Goal: Task Accomplishment & Management: Complete application form

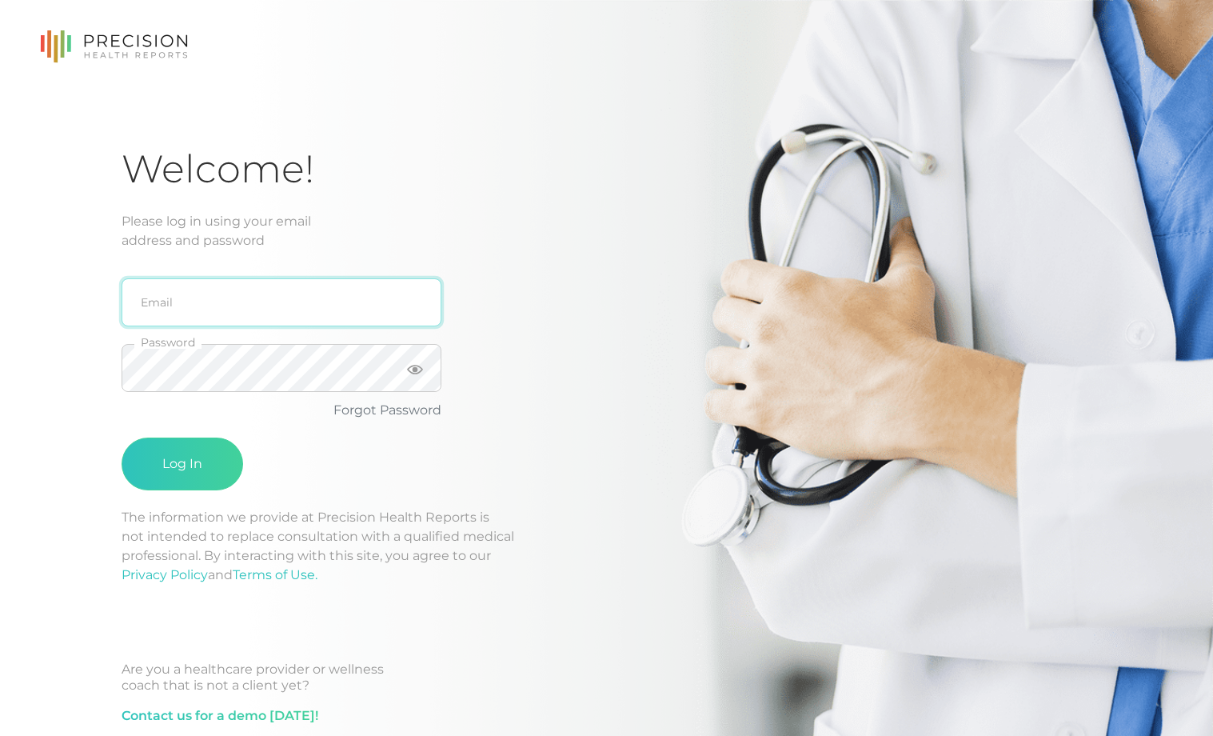
drag, startPoint x: 203, startPoint y: 283, endPoint x: 206, endPoint y: 294, distance: 11.5
click at [203, 283] on input "email" at bounding box center [282, 302] width 320 height 48
type input "[EMAIL_ADDRESS][DOMAIN_NAME]"
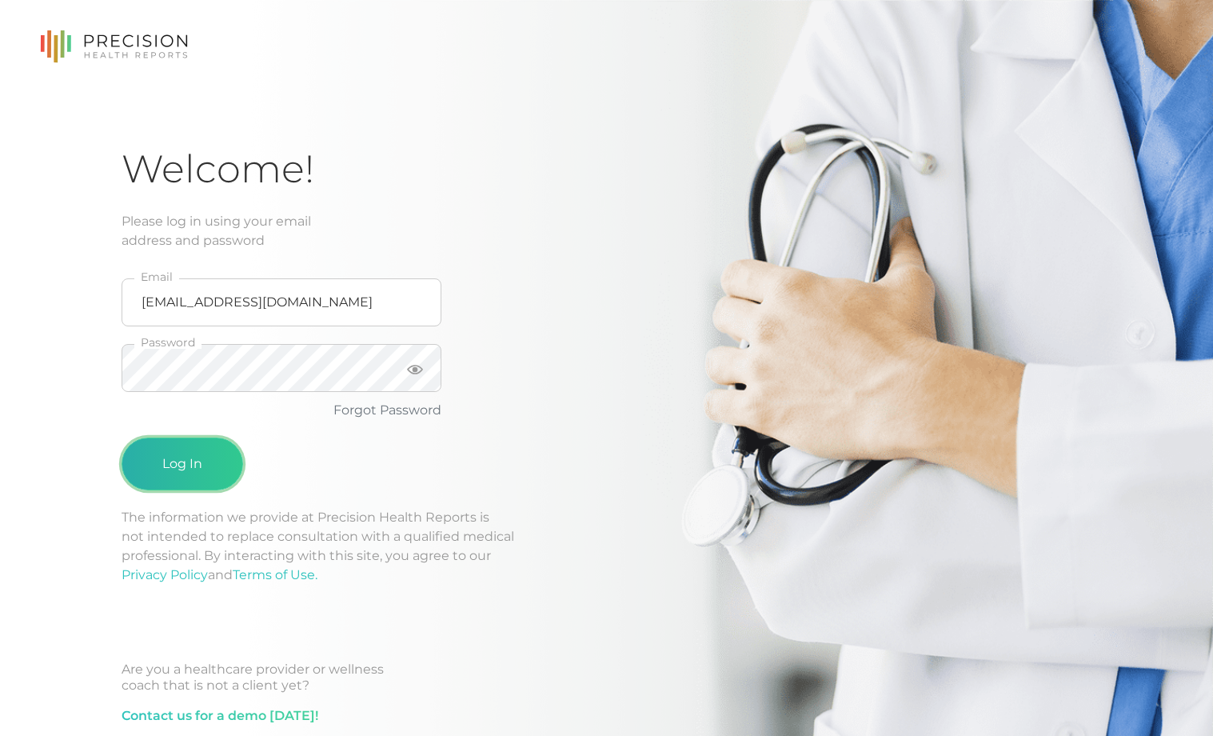
click at [184, 450] on button "Log In" at bounding box center [183, 463] width 122 height 53
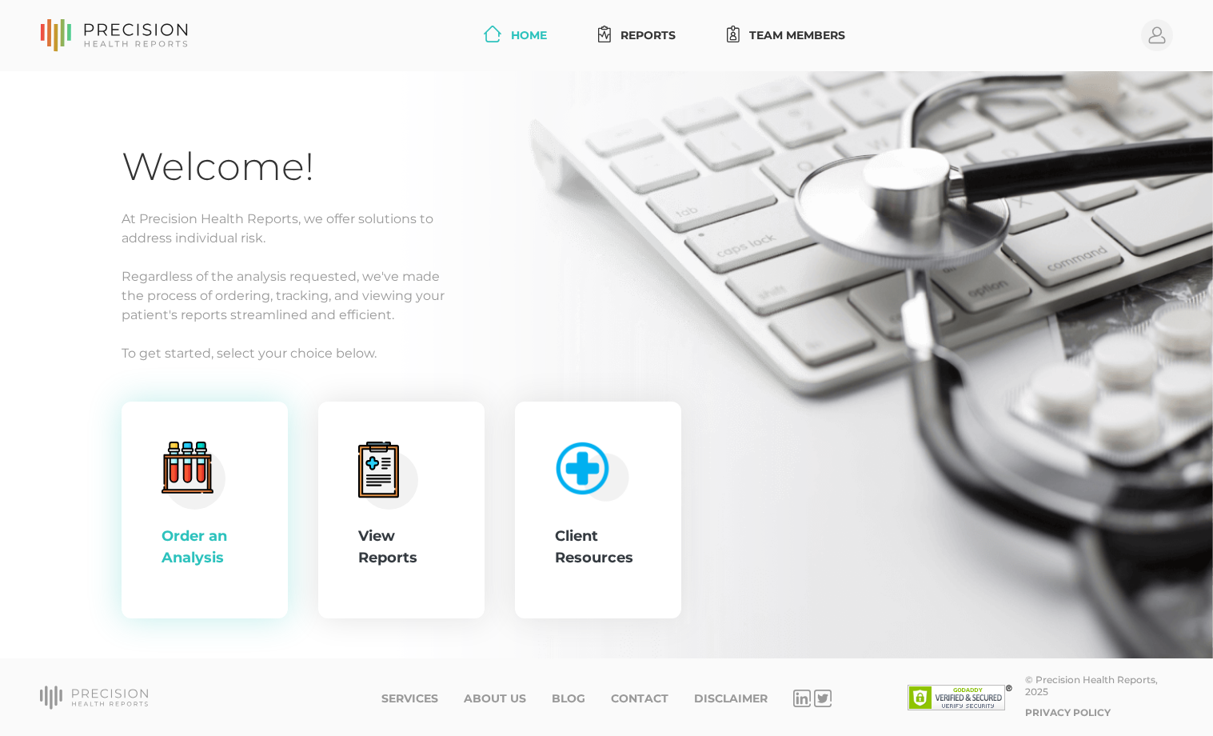
click at [218, 495] on circle at bounding box center [195, 478] width 62 height 62
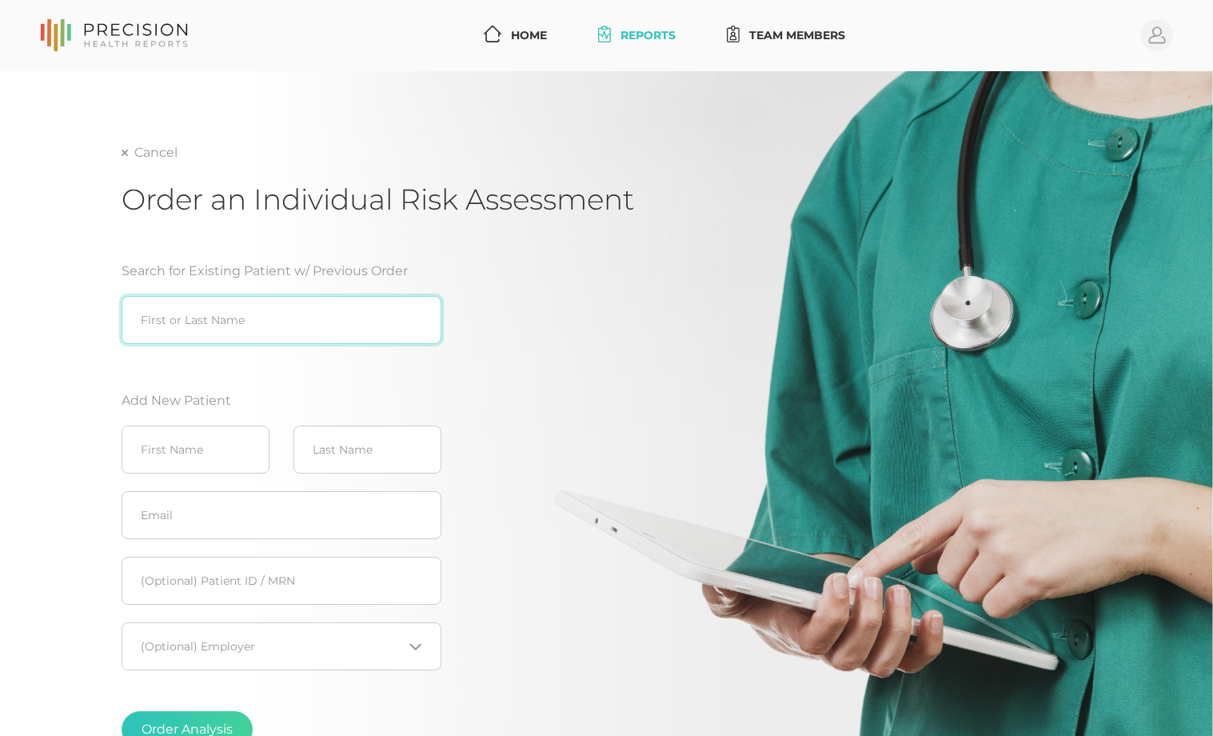
click at [246, 337] on input "search" at bounding box center [282, 320] width 320 height 48
click at [194, 353] on div "Mat thew [PERSON_NAME] ([DATE])" at bounding box center [282, 353] width 320 height 19
type input "[PERSON_NAME] ([DATE])"
click at [530, 38] on link "Home" at bounding box center [515, 36] width 76 height 30
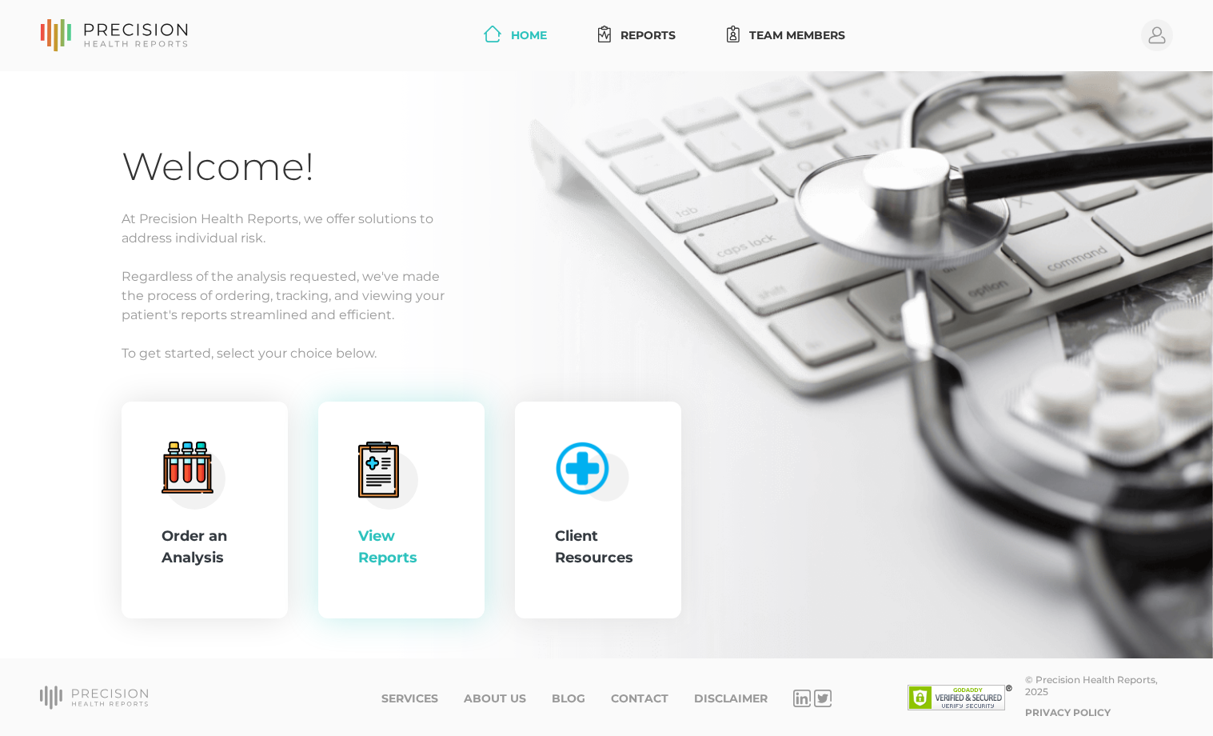
click at [393, 570] on div "View Reports" at bounding box center [401, 510] width 86 height 138
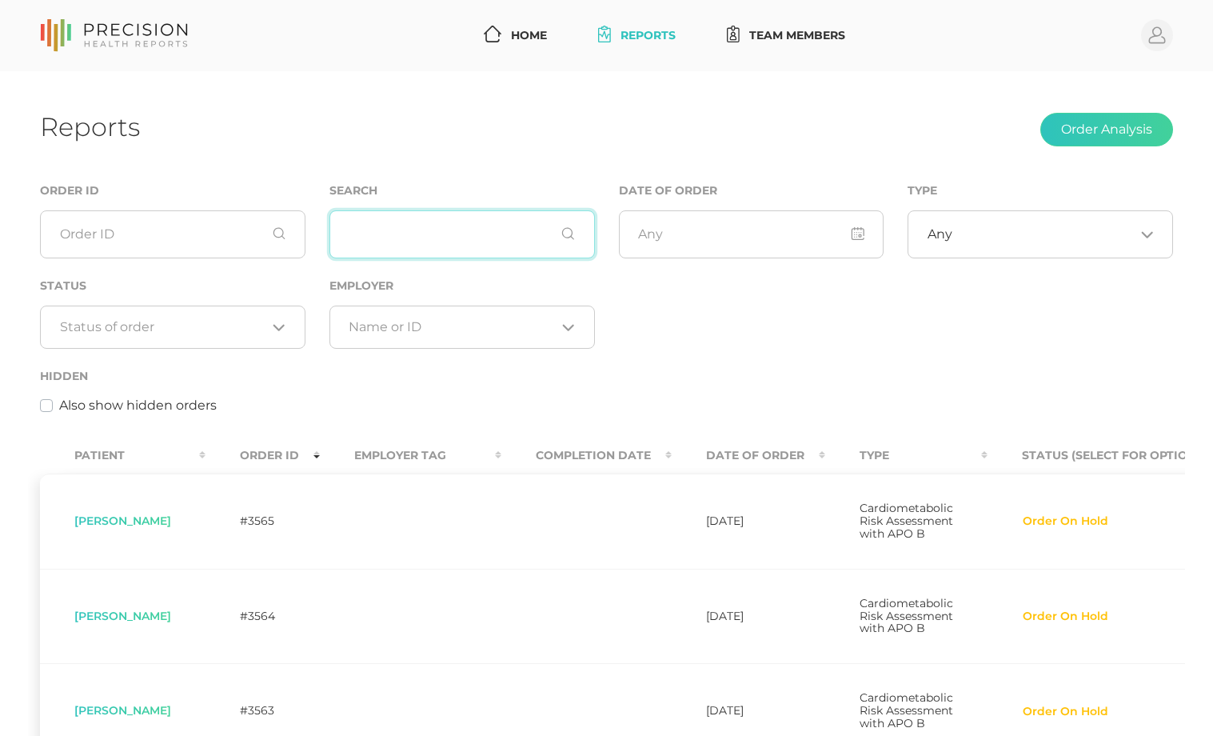
click at [441, 242] on input "text" at bounding box center [463, 234] width 266 height 48
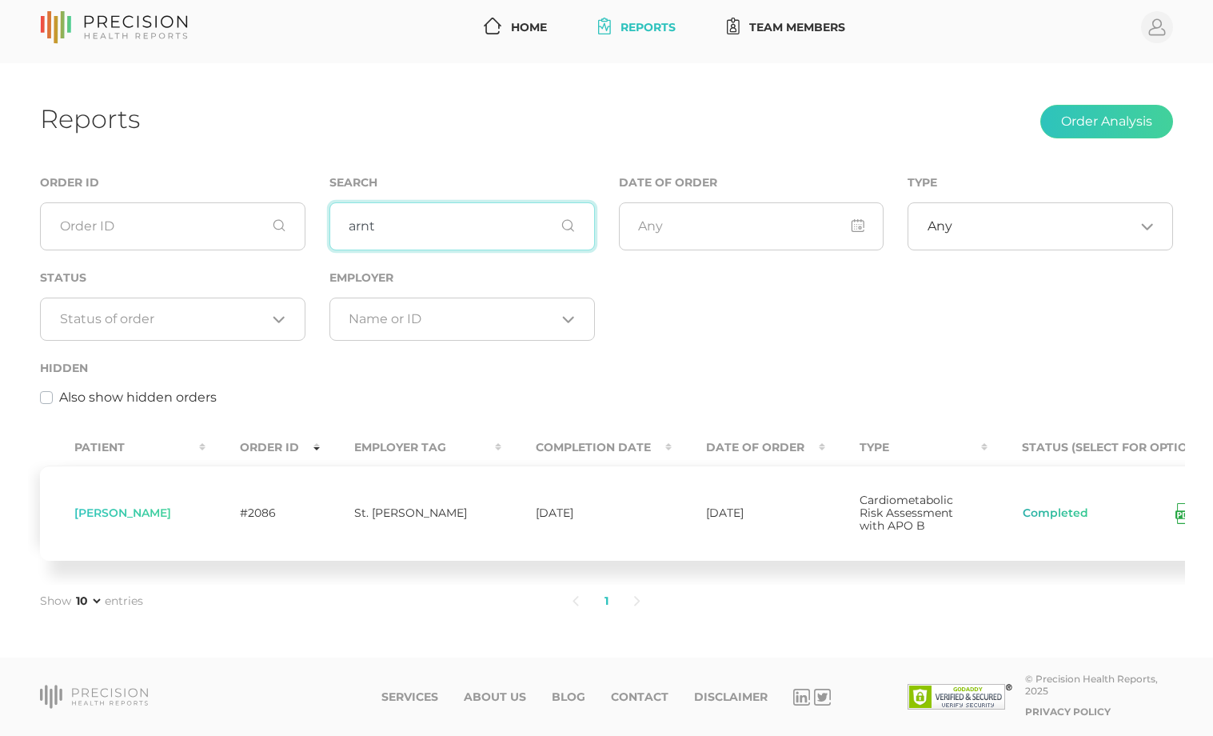
scroll to position [33, 0]
type input "arnt"
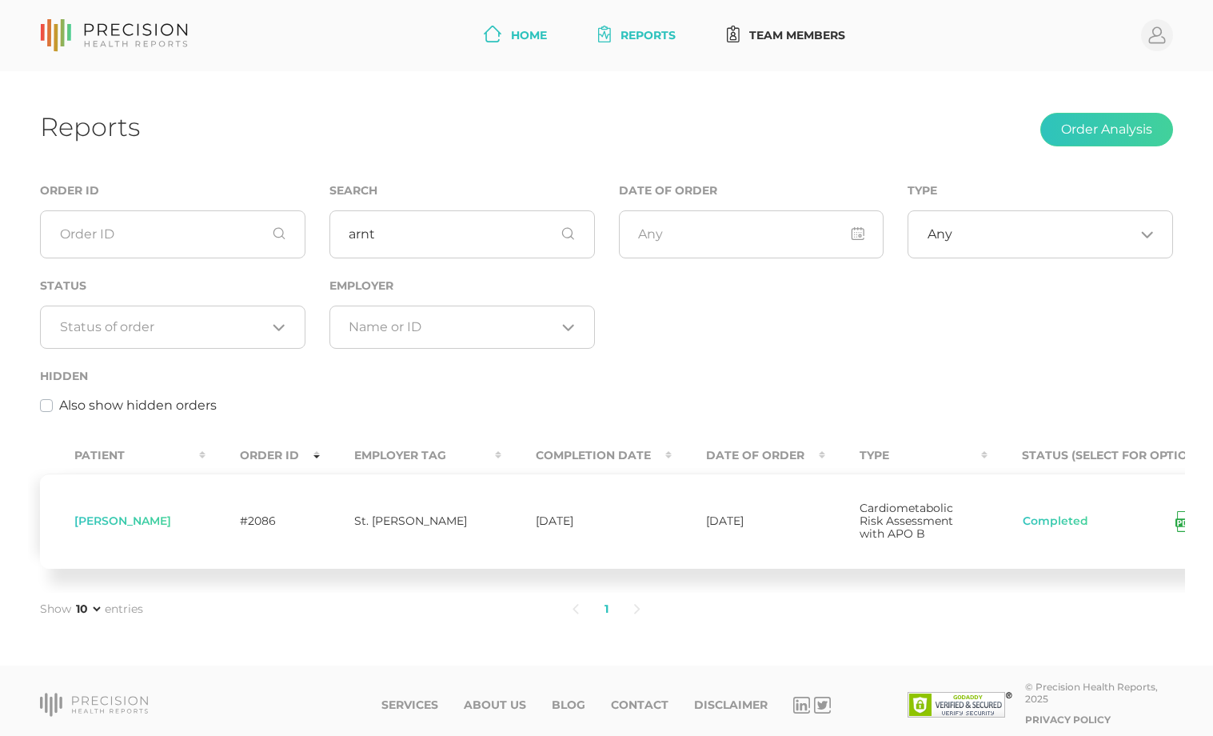
click at [540, 34] on link "Home" at bounding box center [515, 36] width 76 height 30
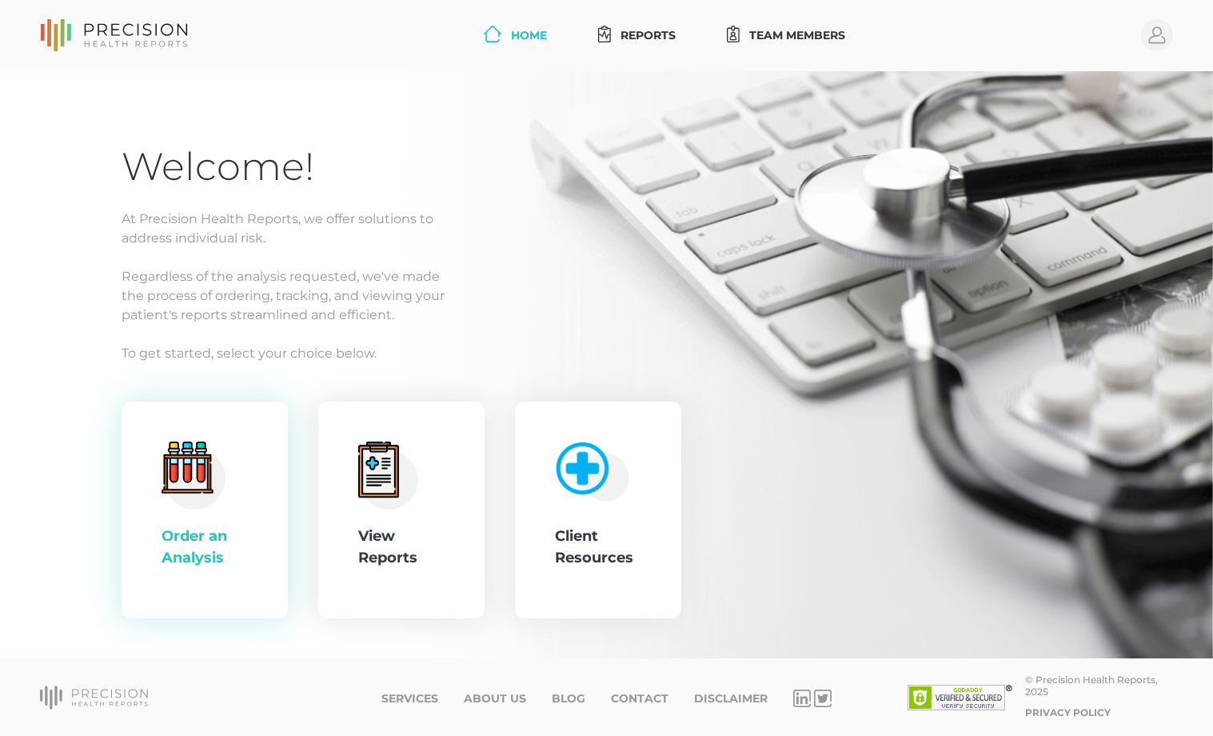
click at [224, 542] on div "Order an Analysis" at bounding box center [205, 546] width 86 height 43
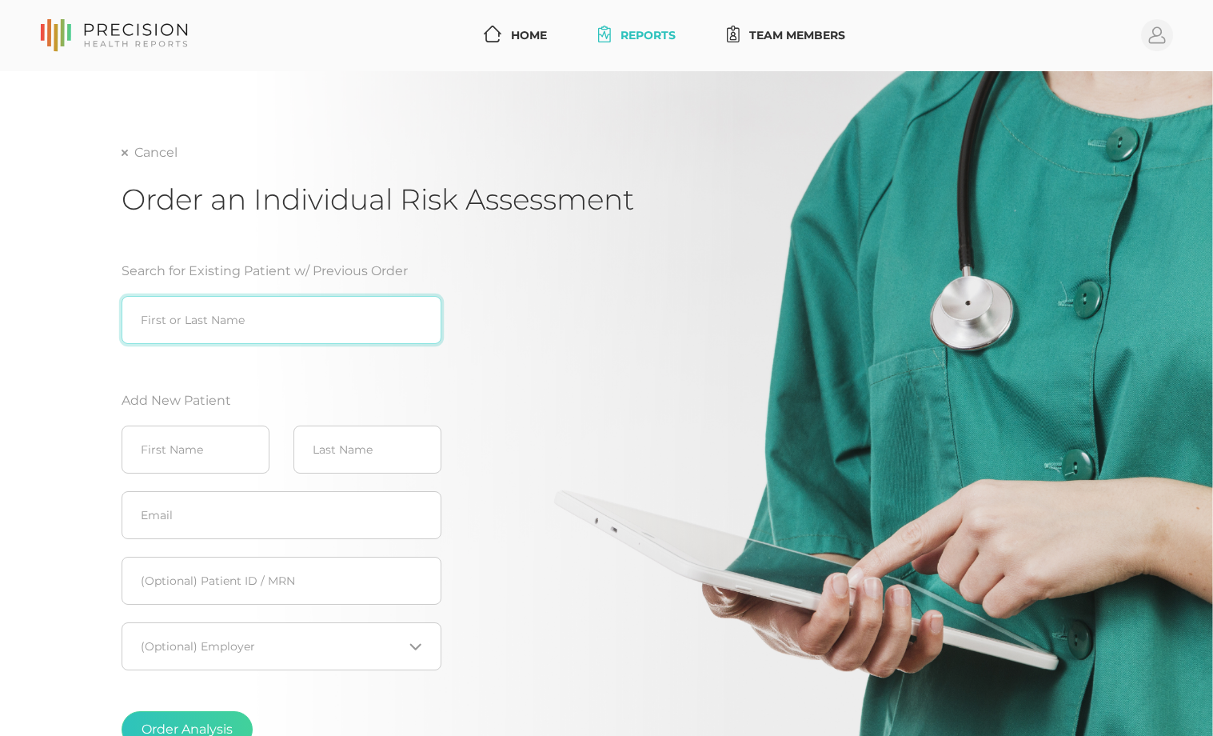
click at [214, 322] on input "search" at bounding box center [282, 320] width 320 height 48
click at [238, 356] on div "Mat thew [PERSON_NAME] ([DATE])" at bounding box center [282, 353] width 320 height 19
type input "[PERSON_NAME] ([DATE])"
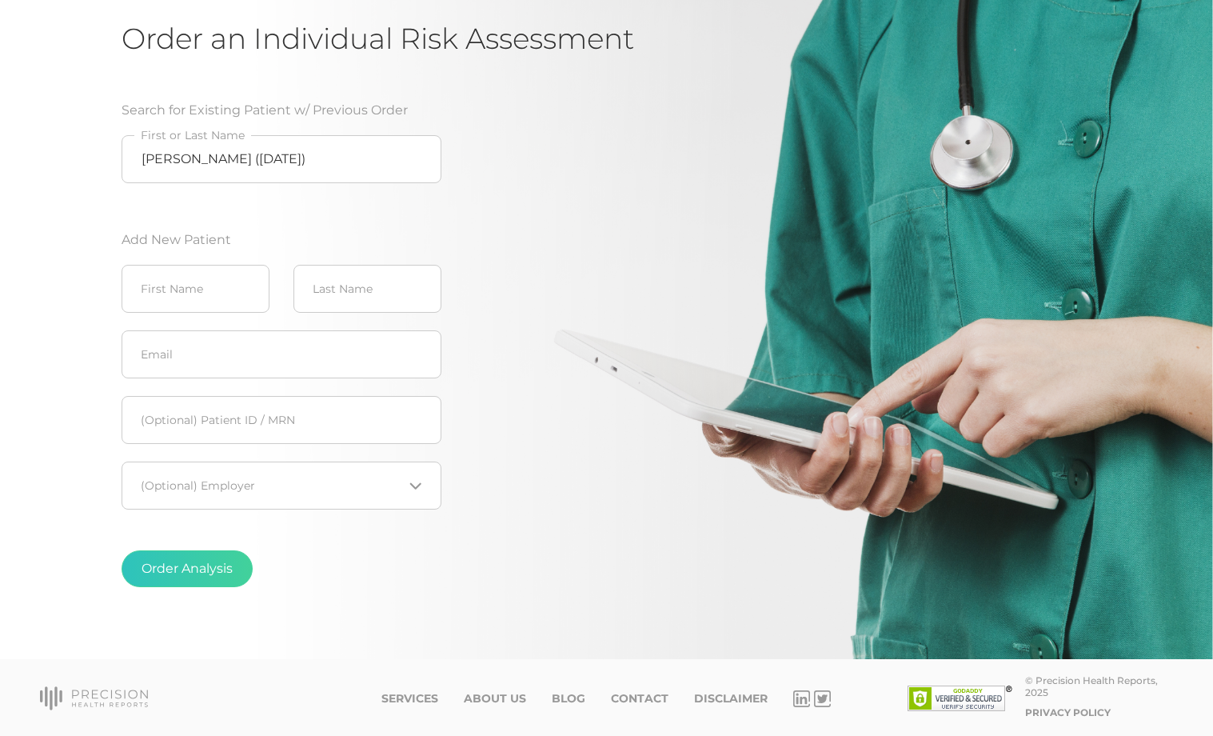
scroll to position [162, 0]
click at [187, 576] on button "Order Analysis" at bounding box center [187, 567] width 131 height 37
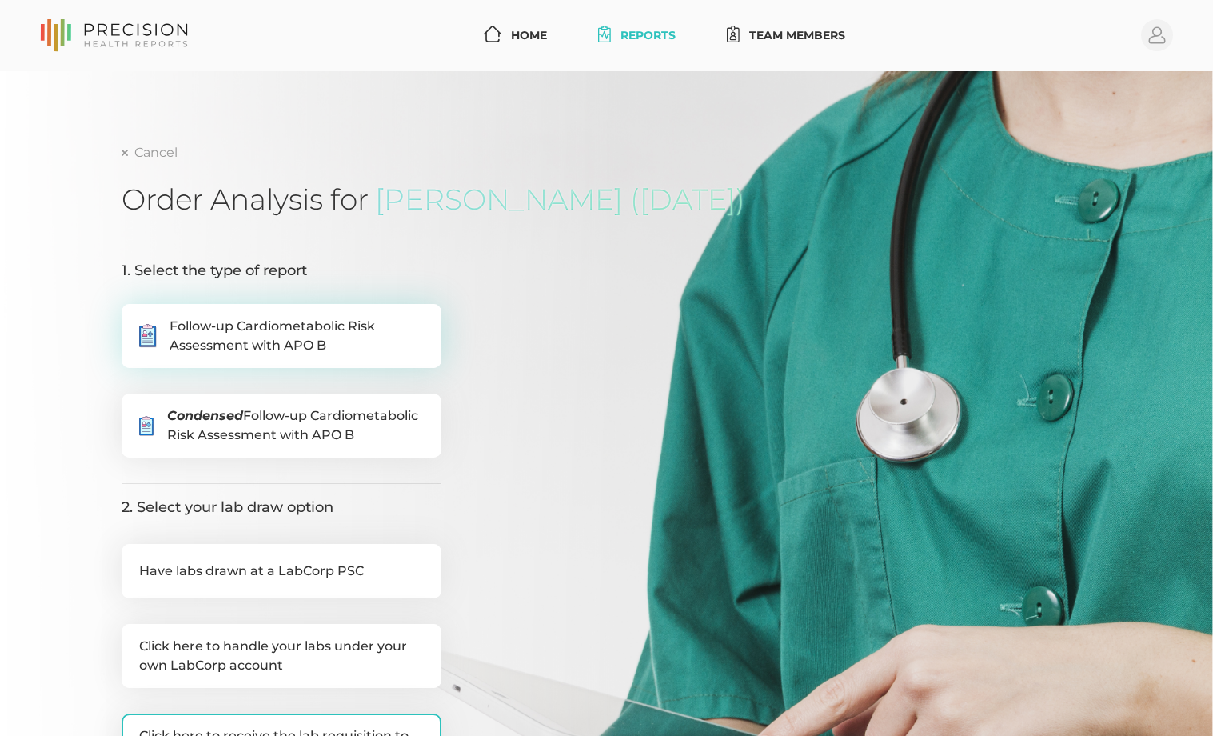
click at [284, 338] on span "Follow-up Cardiometabolic Risk Assessment with APO B" at bounding box center [297, 336] width 254 height 38
click at [134, 320] on input ".cls-5{fill:#fff}.cls-8{fill:#3a2c60} Follow-up Cardiometabolic Risk Assessment…" at bounding box center [128, 312] width 13 height 16
radio input "true"
click at [635, 36] on link "Reports" at bounding box center [637, 36] width 90 height 30
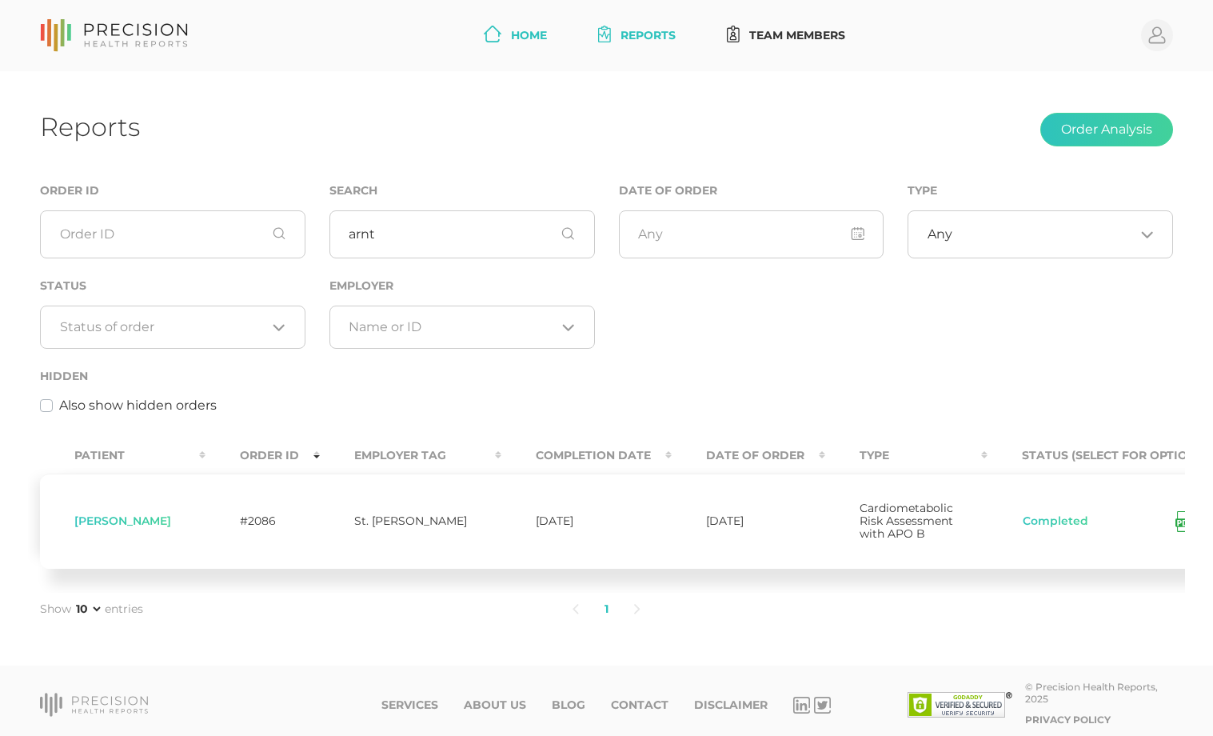
click at [524, 36] on link "Home" at bounding box center [515, 36] width 76 height 30
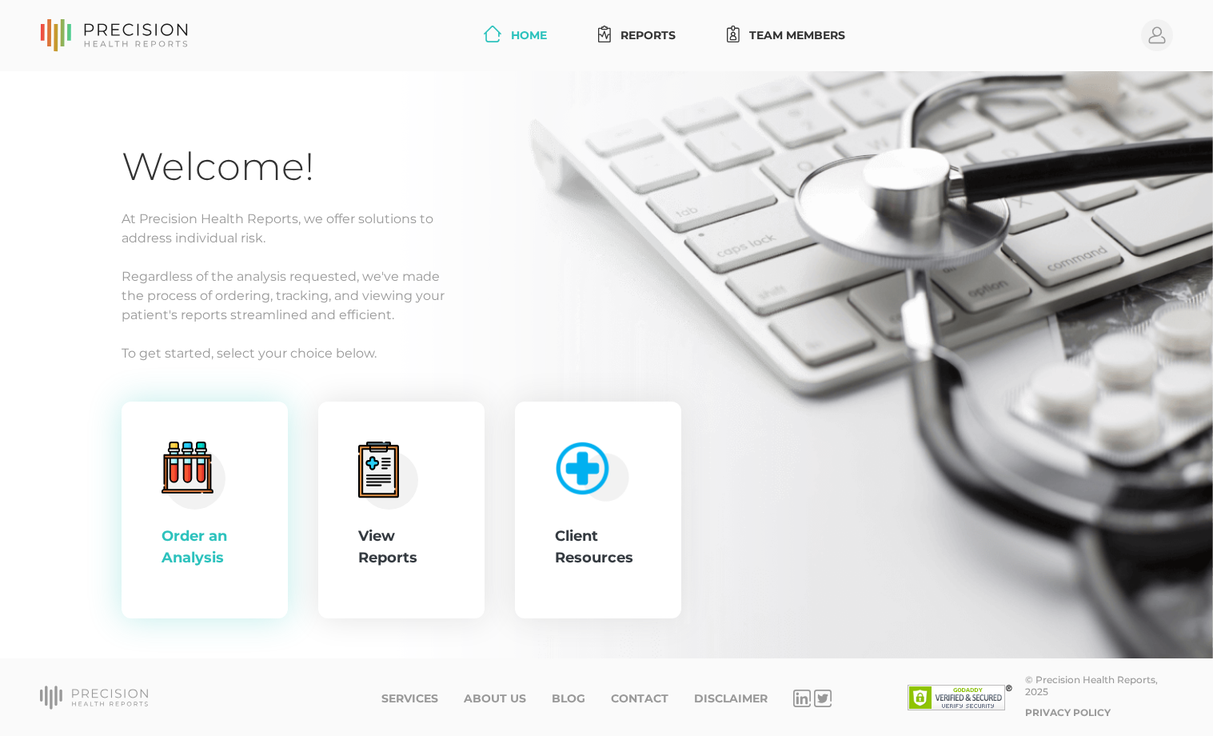
click at [158, 529] on div ".cls-4{fill:#f3f3f3}.cls-5{fill:#e4e4e4}.cls-6{fill:#bbf7ff}.cls-7{fill:#8bf0ff…" at bounding box center [205, 511] width 166 height 218
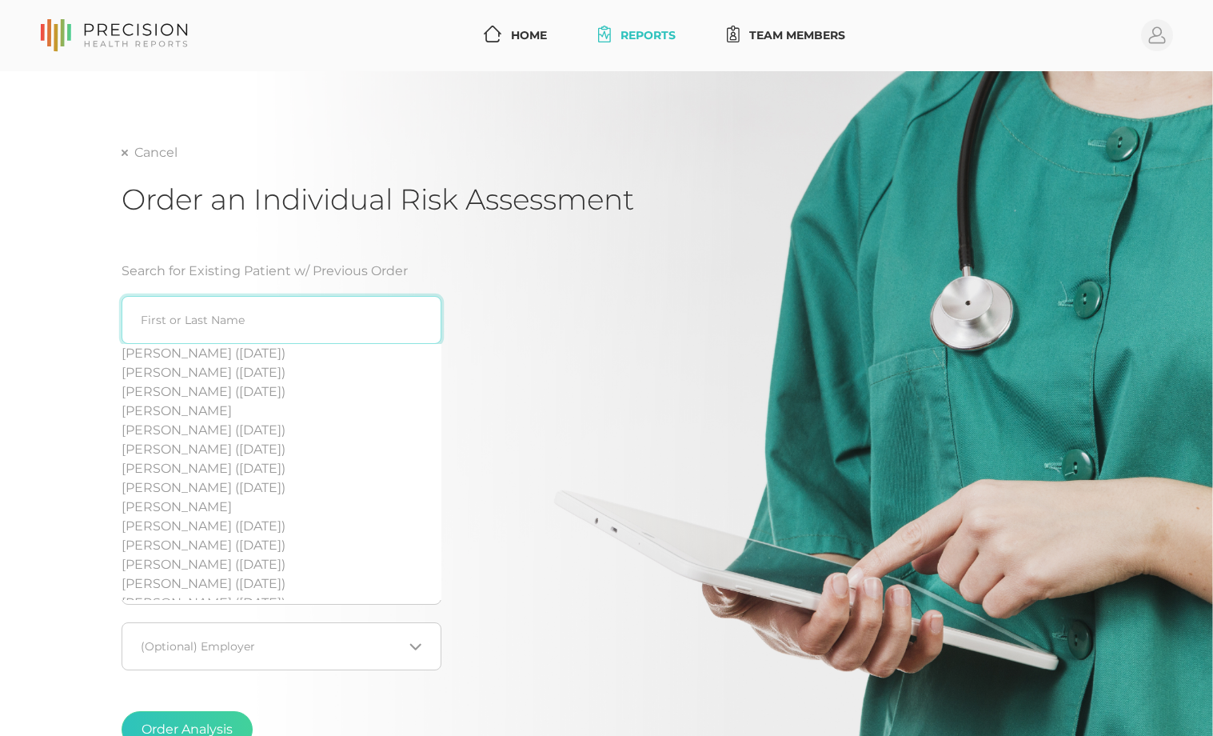
click at [242, 328] on input "search" at bounding box center [282, 320] width 320 height 48
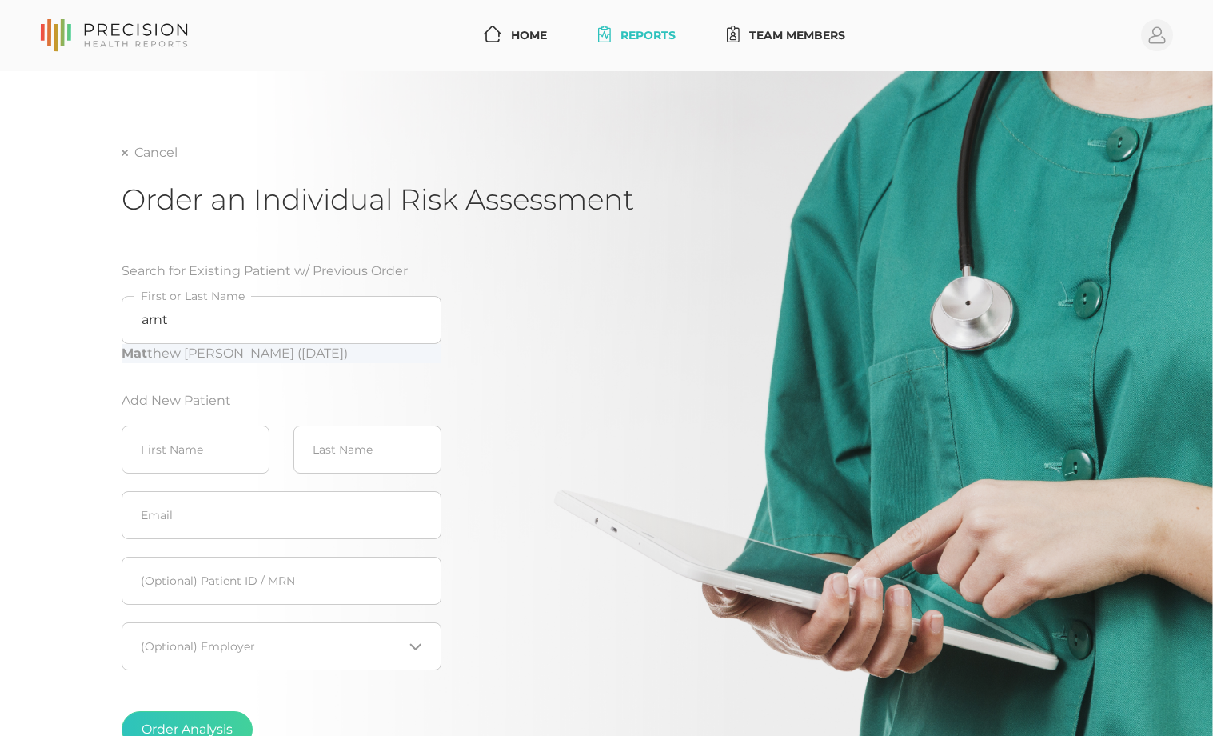
click at [265, 350] on div "Mat thew [PERSON_NAME] ([DATE])" at bounding box center [282, 353] width 320 height 19
type input "[PERSON_NAME] ([DATE])"
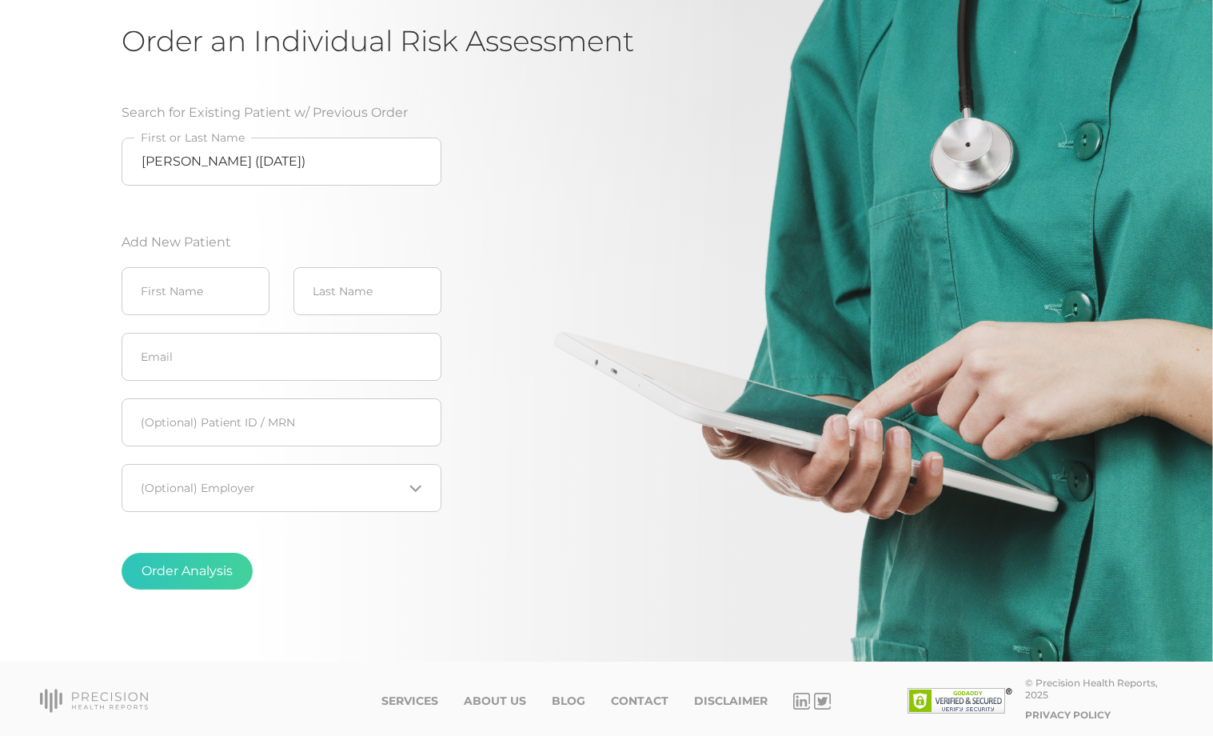
scroll to position [162, 0]
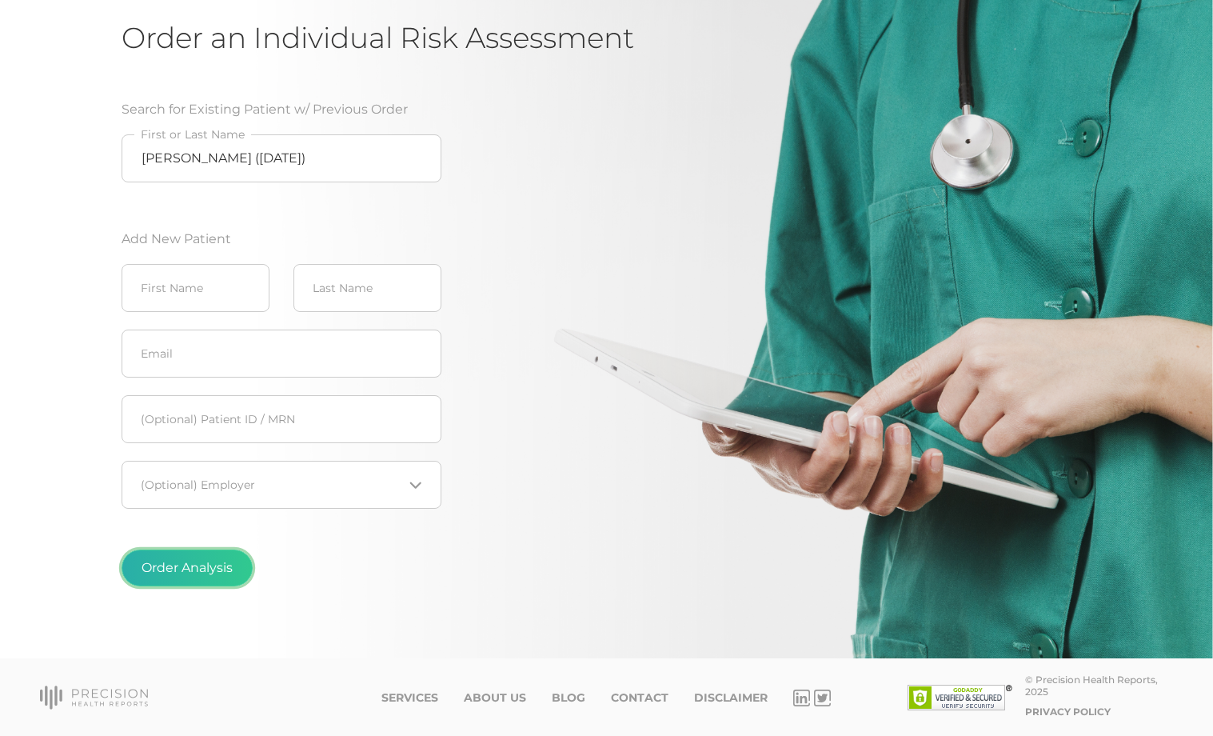
click at [186, 575] on button "Order Analysis" at bounding box center [187, 567] width 131 height 37
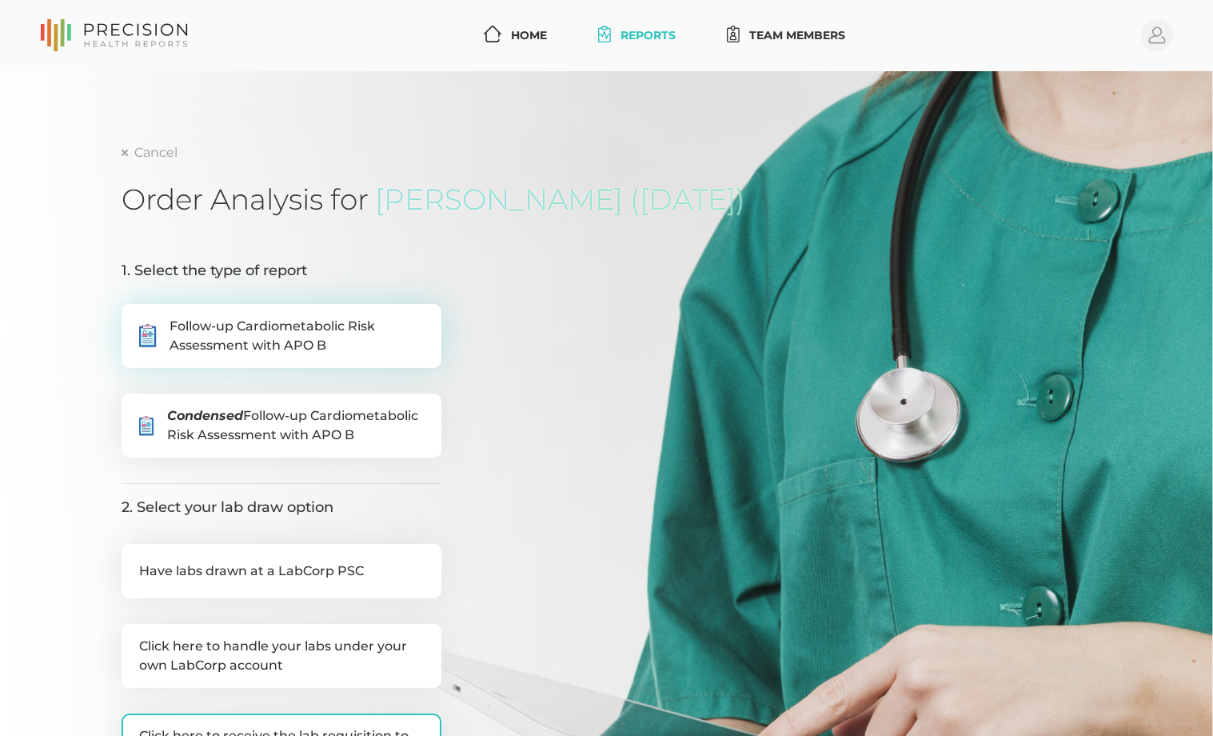
click at [278, 350] on span "Follow-up Cardiometabolic Risk Assessment with APO B" at bounding box center [297, 336] width 254 height 38
click at [134, 320] on input ".cls-5{fill:#fff}.cls-8{fill:#3a2c60} Follow-up Cardiometabolic Risk Assessment…" at bounding box center [128, 312] width 13 height 16
radio input "true"
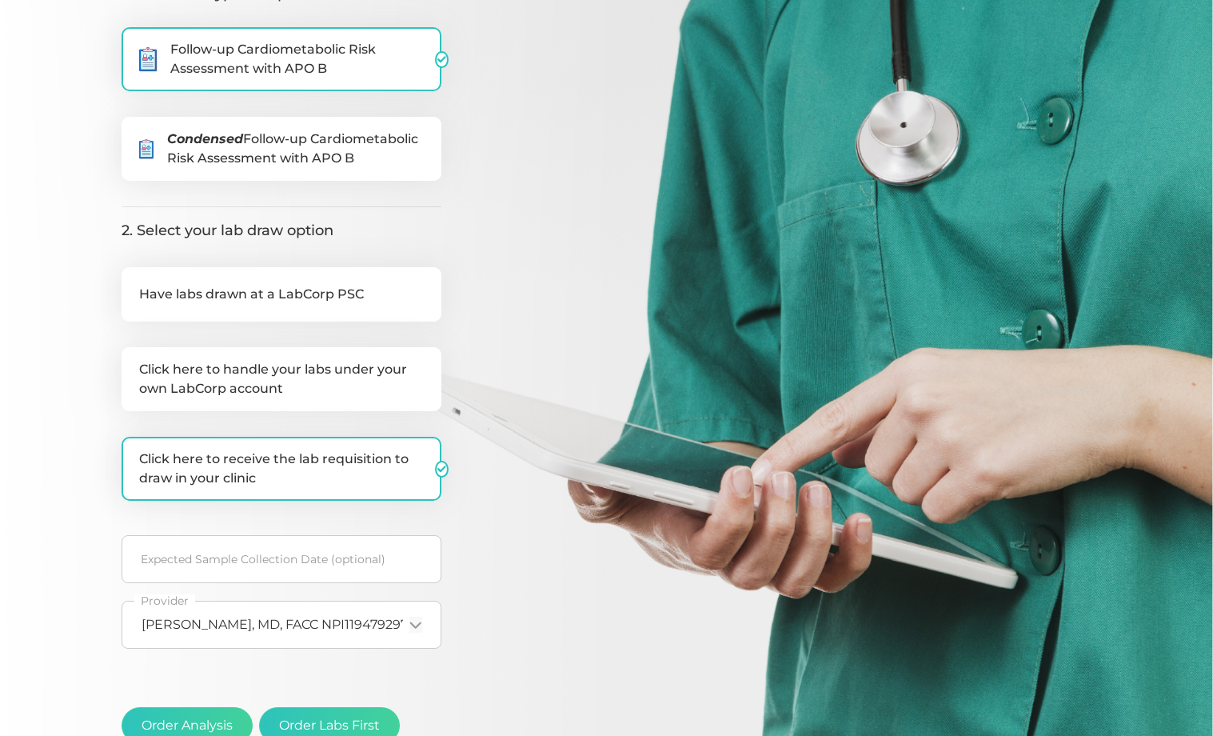
scroll to position [320, 0]
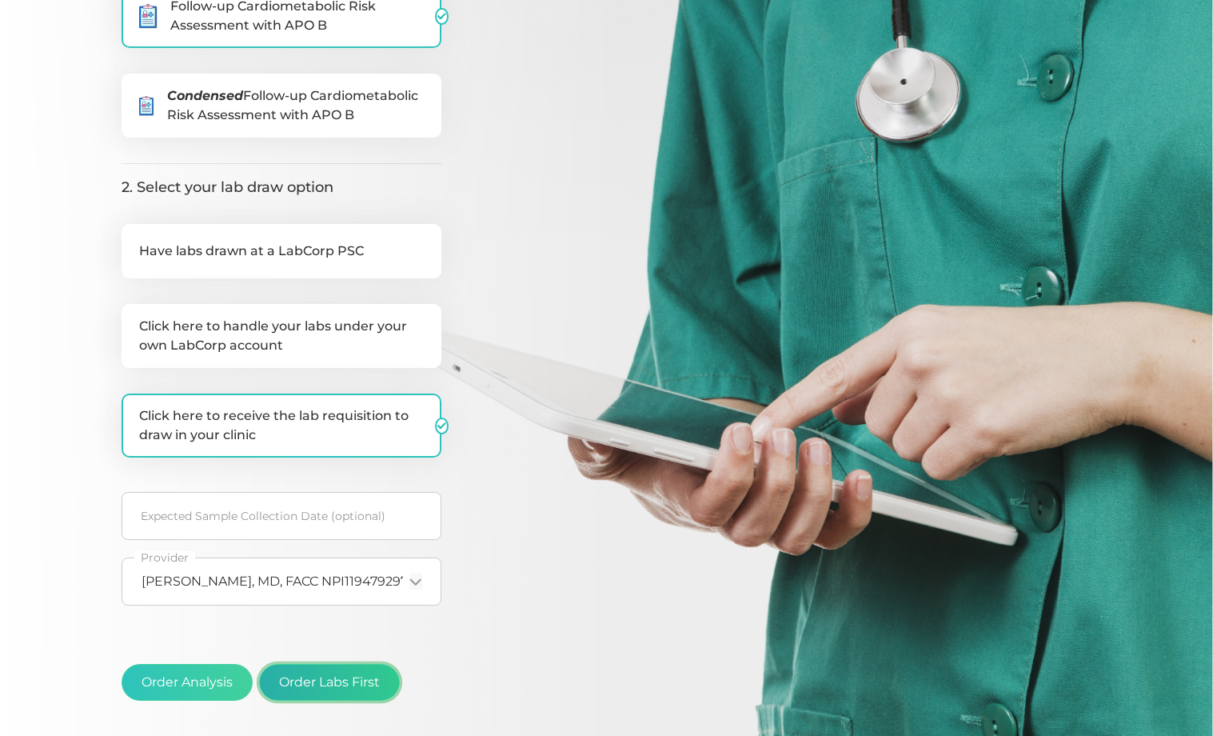
click at [389, 678] on button "Order Labs First" at bounding box center [329, 682] width 141 height 37
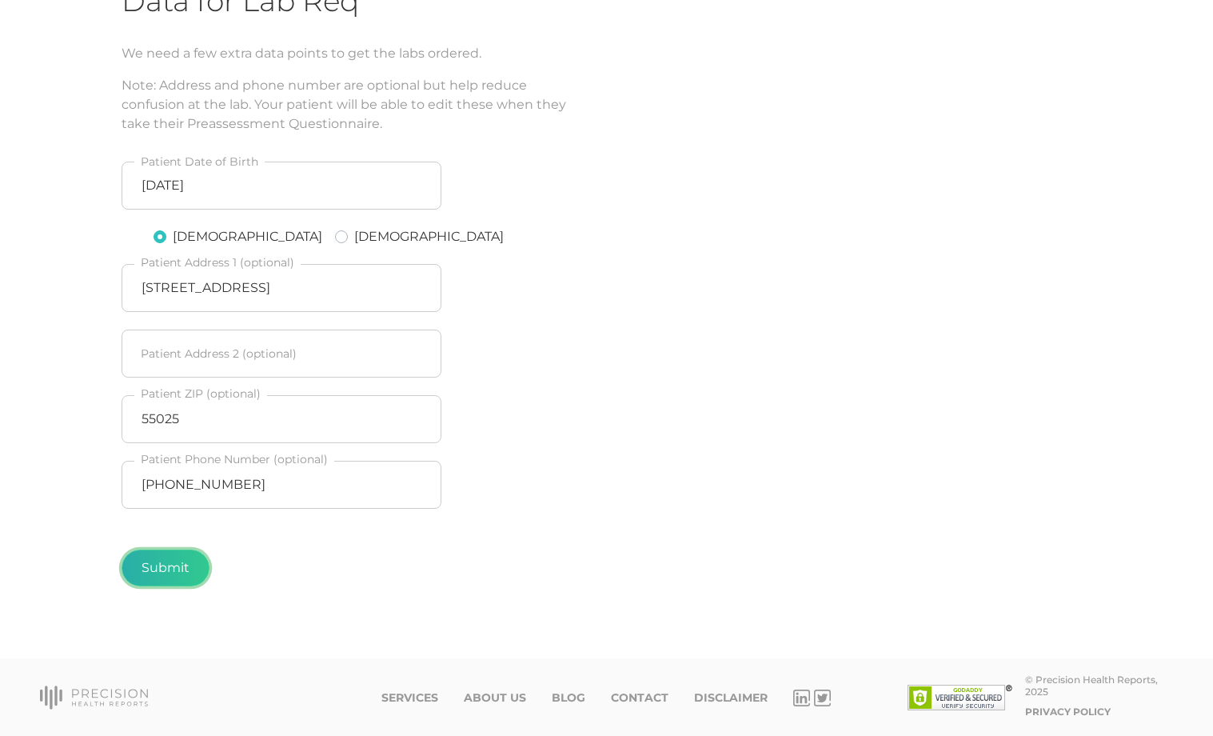
click at [166, 573] on button "Submit" at bounding box center [166, 567] width 88 height 37
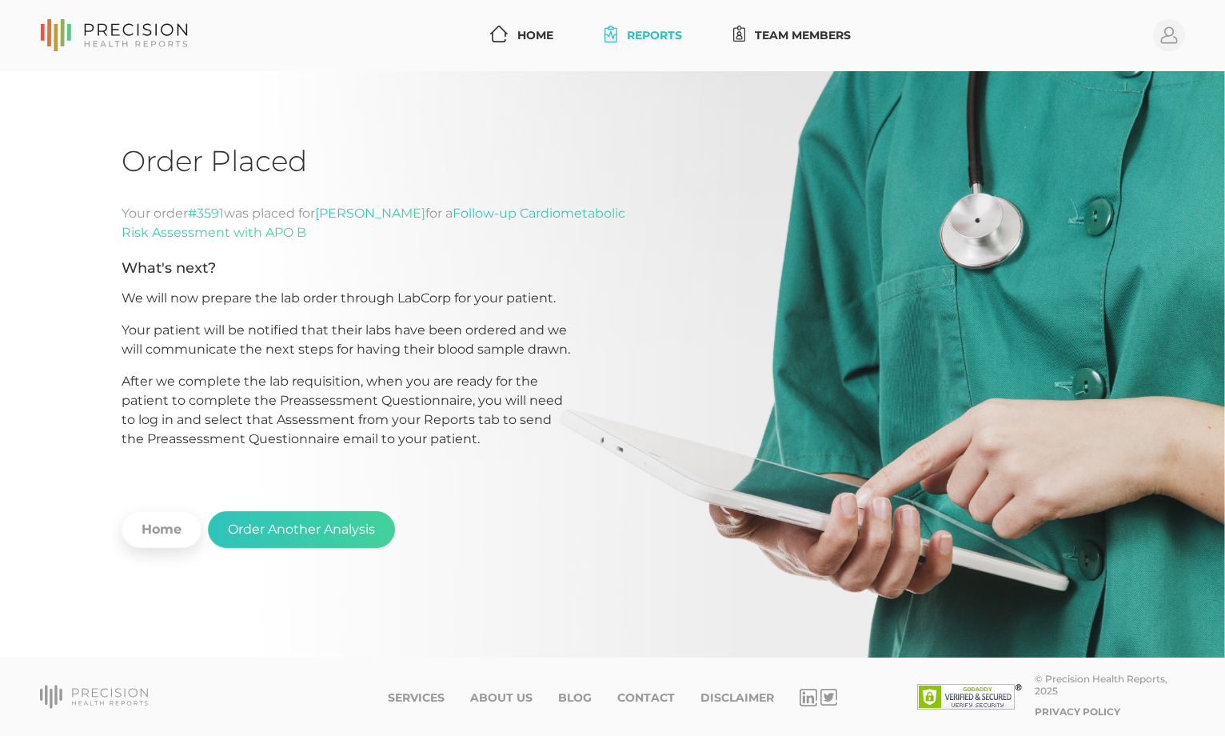
click at [633, 30] on link "Reports" at bounding box center [643, 36] width 90 height 30
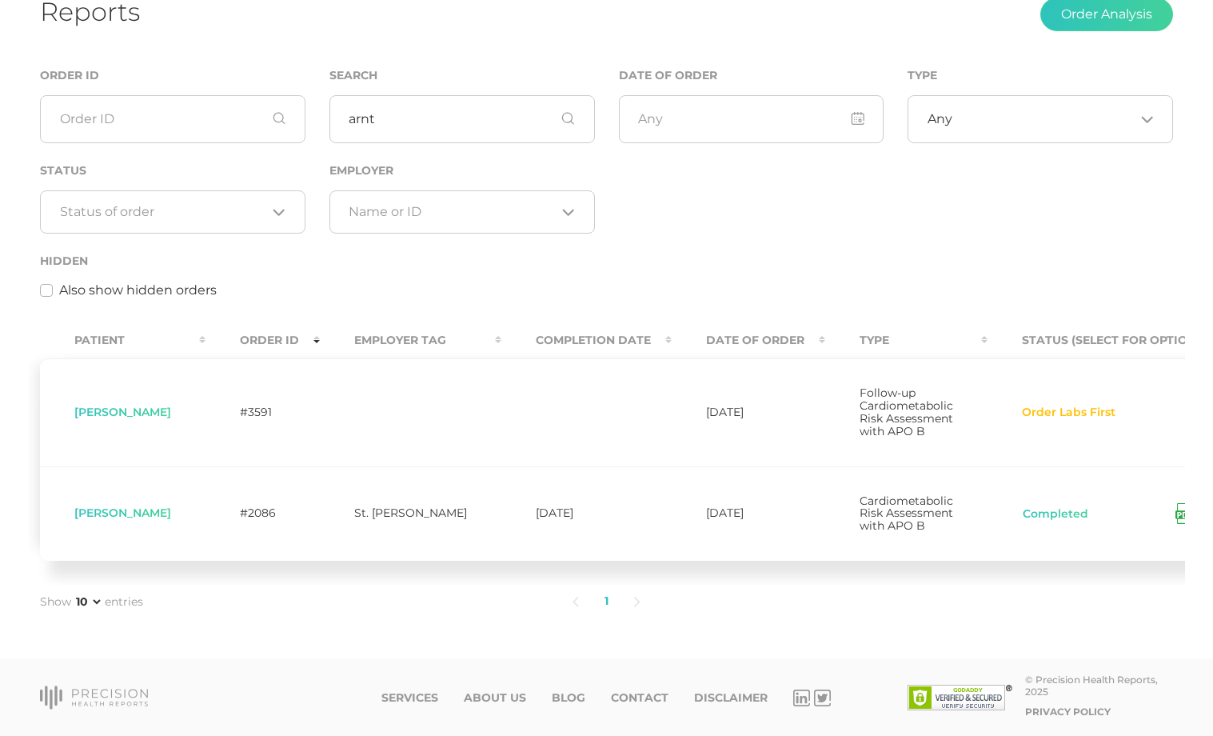
scroll to position [153, 0]
